Goal: Navigation & Orientation: Find specific page/section

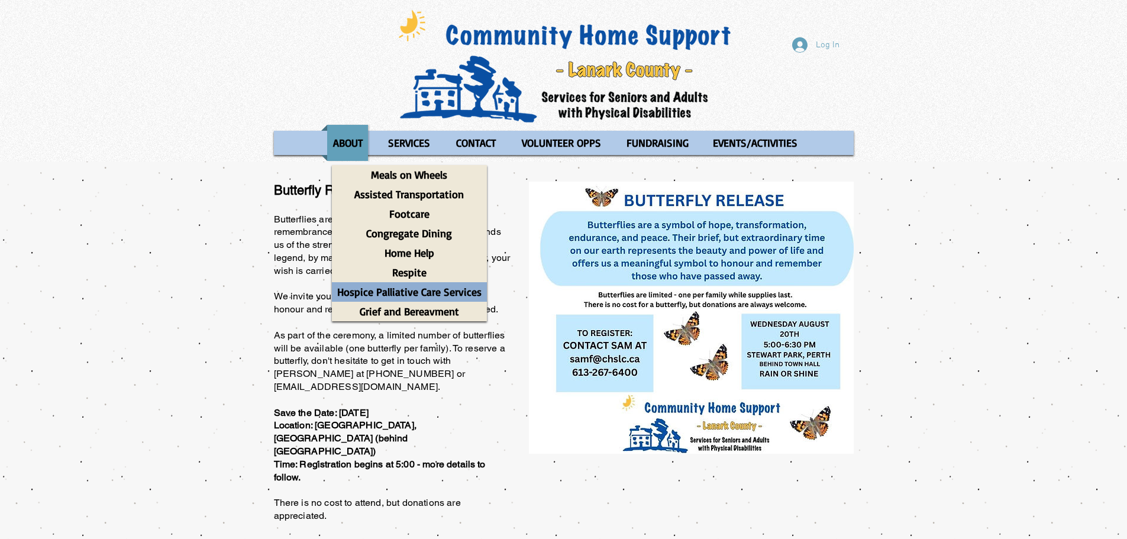
click at [415, 292] on p "Hospice Palliative Care Services" at bounding box center [409, 292] width 155 height 20
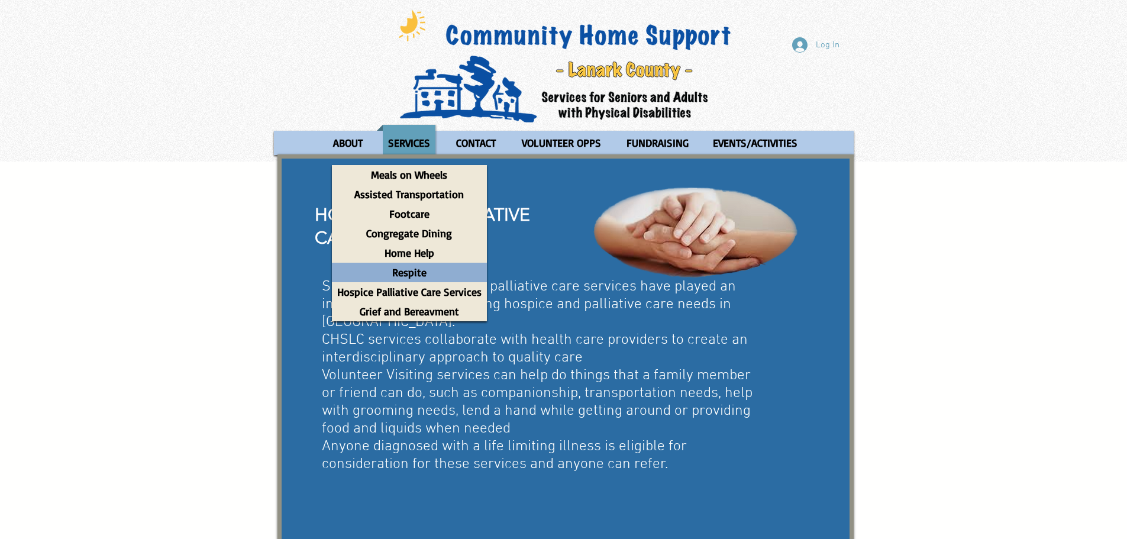
click at [414, 272] on p "Respite" at bounding box center [409, 273] width 45 height 20
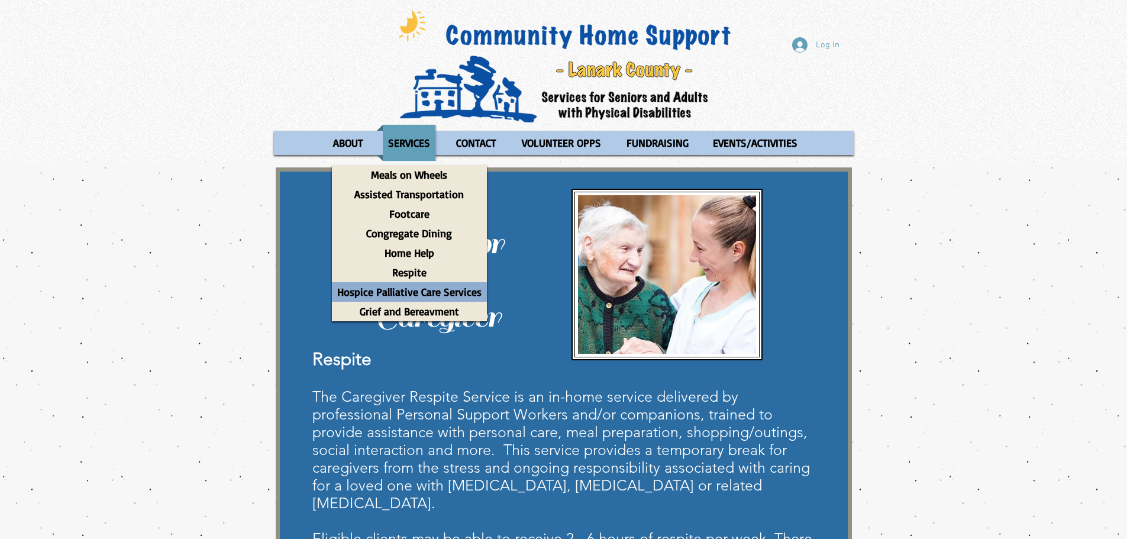
click at [380, 291] on p "Hospice Palliative Care Services" at bounding box center [409, 292] width 155 height 20
